Goal: Find contact information: Find contact information

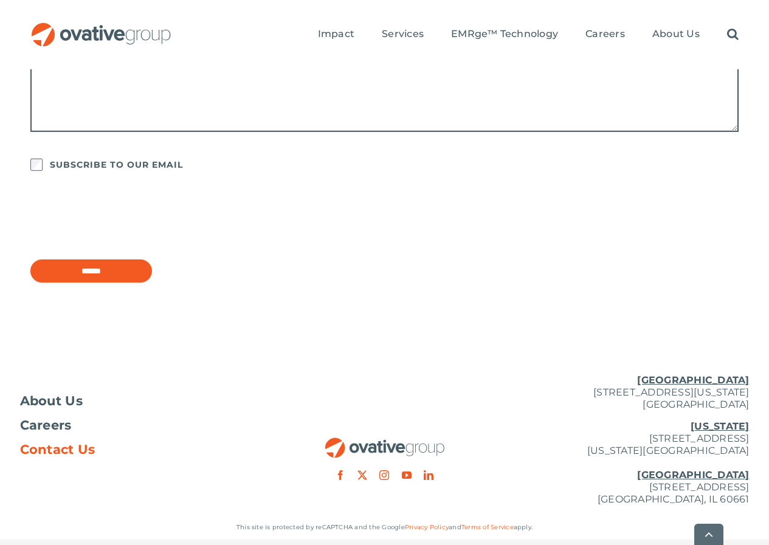
scroll to position [979, 0]
click at [557, 453] on p "[US_STATE][GEOGRAPHIC_DATA][STREET_ADDRESS][US_STATE] [GEOGRAPHIC_DATA] [STREET…" at bounding box center [627, 462] width 243 height 85
drag, startPoint x: 557, startPoint y: 453, endPoint x: 574, endPoint y: 453, distance: 17.0
click at [564, 453] on p "[US_STATE][GEOGRAPHIC_DATA][STREET_ADDRESS][US_STATE] [GEOGRAPHIC_DATA] [STREET…" at bounding box center [627, 462] width 243 height 85
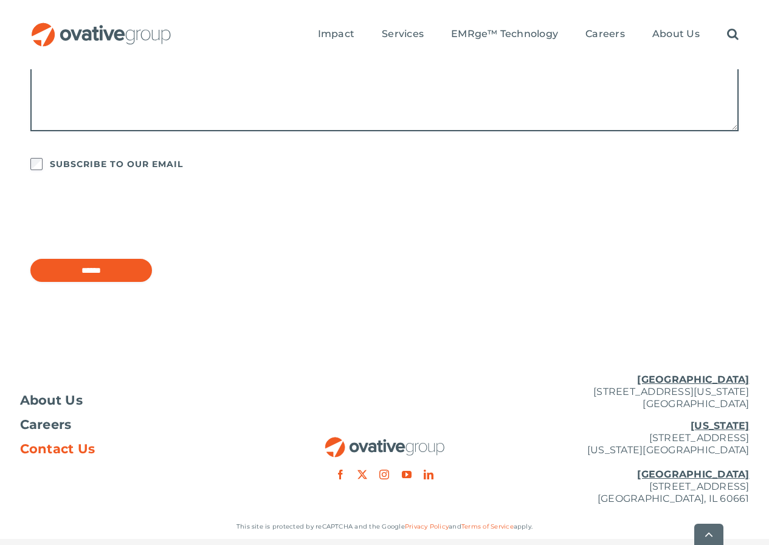
copy p "[STREET_ADDRESS]"
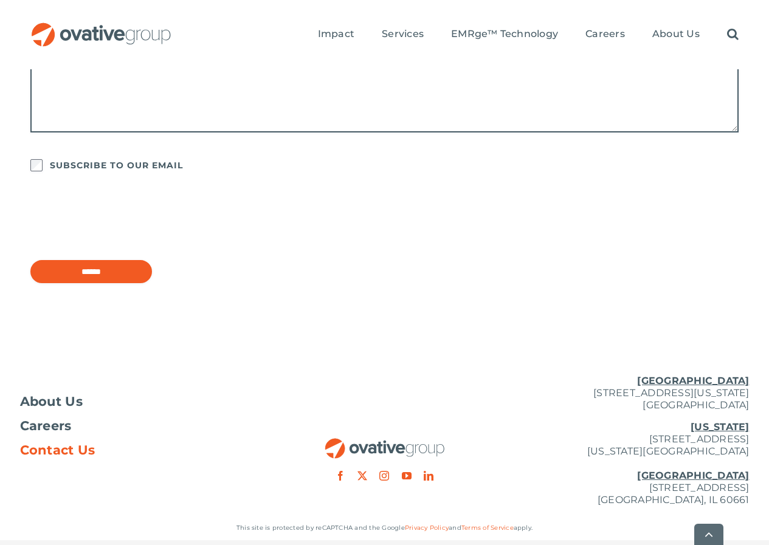
scroll to position [979, 0]
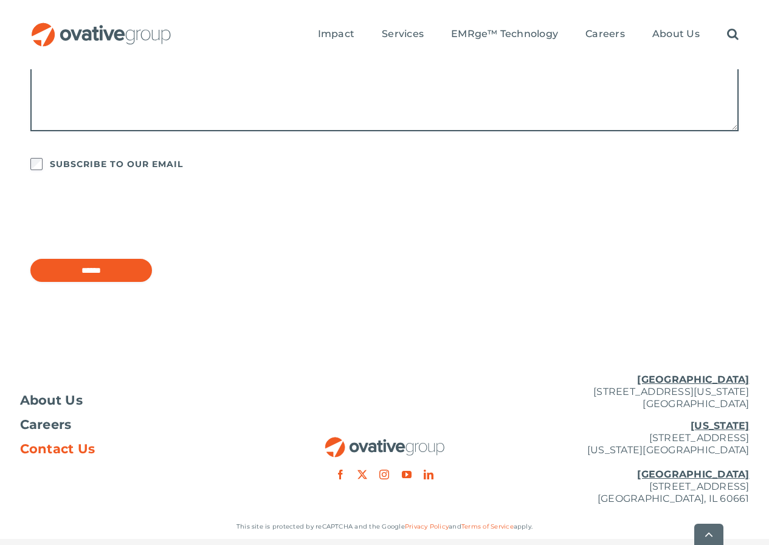
click at [640, 433] on p "[US_STATE][GEOGRAPHIC_DATA][STREET_ADDRESS][US_STATE] [GEOGRAPHIC_DATA] [STREET…" at bounding box center [627, 462] width 243 height 85
